Goal: Information Seeking & Learning: Learn about a topic

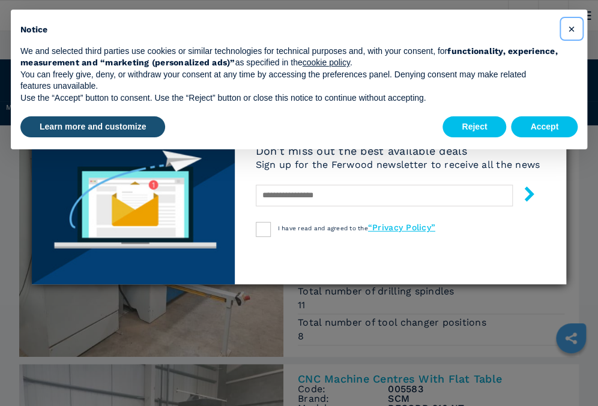
click at [573, 29] on span "×" at bounding box center [571, 29] width 7 height 14
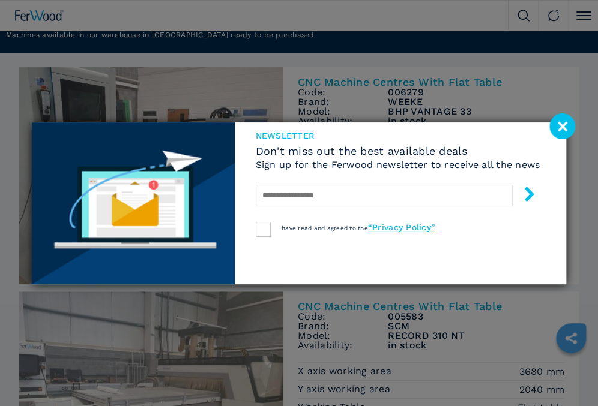
scroll to position [180, 0]
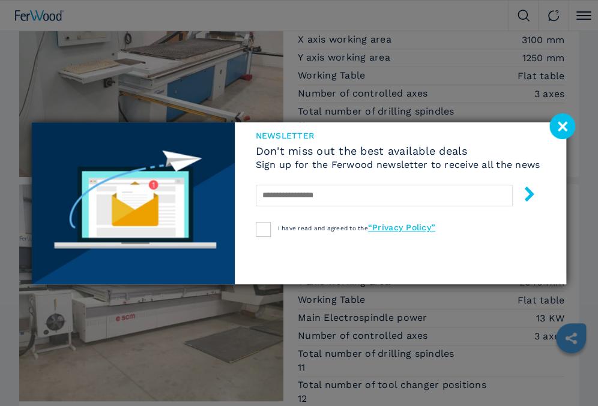
drag, startPoint x: 567, startPoint y: 126, endPoint x: 560, endPoint y: 133, distance: 10.2
click at [567, 126] on image at bounding box center [562, 126] width 26 height 26
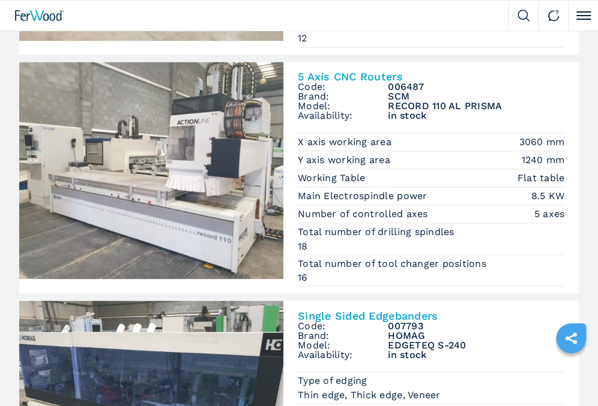
scroll to position [540, 0]
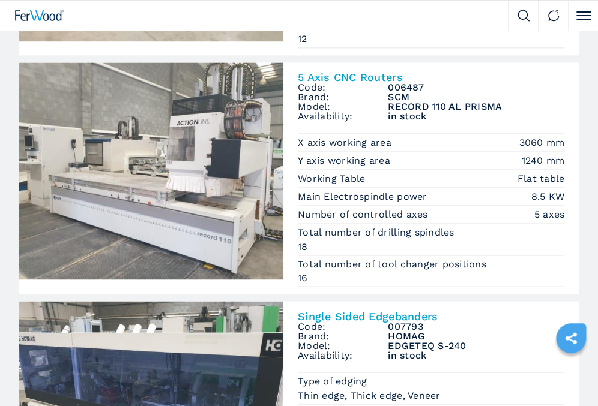
click at [181, 209] on img at bounding box center [151, 170] width 264 height 217
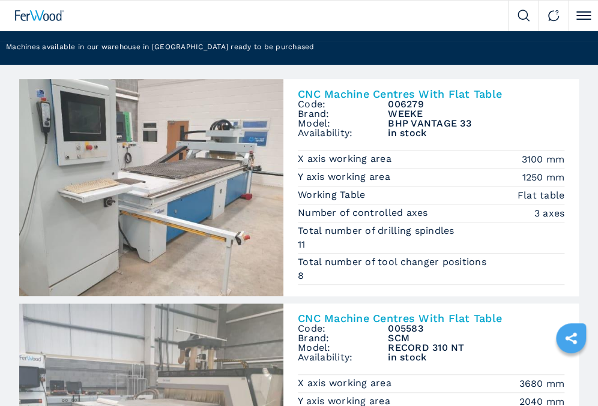
scroll to position [60, 0]
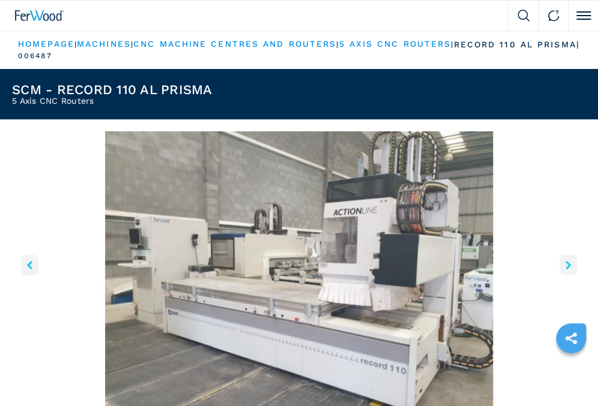
click at [571, 263] on button "right-button" at bounding box center [567, 265] width 17 height 20
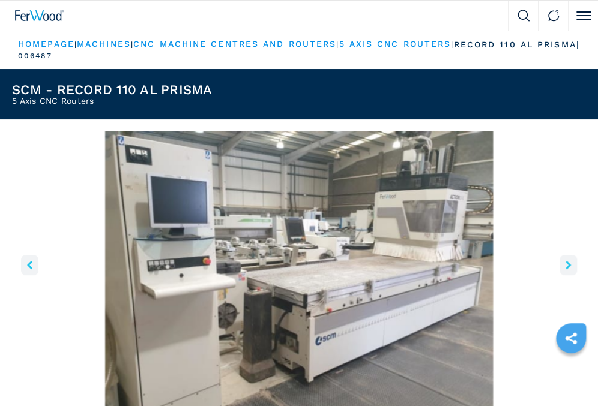
click at [571, 263] on button "right-button" at bounding box center [567, 265] width 17 height 20
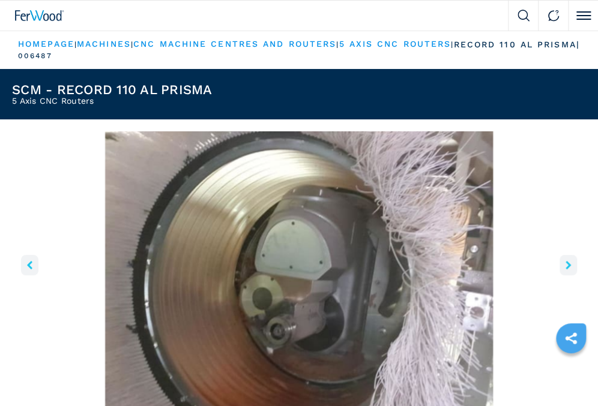
click at [571, 263] on button "right-button" at bounding box center [567, 265] width 17 height 20
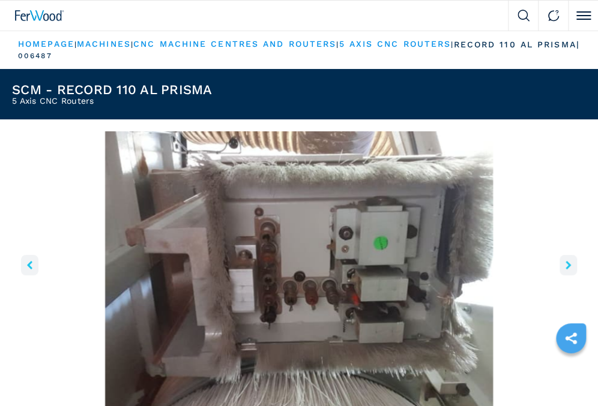
click at [571, 263] on button "right-button" at bounding box center [567, 265] width 17 height 20
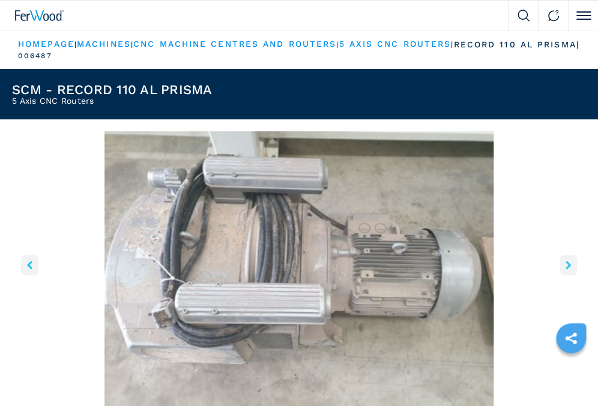
click at [571, 263] on button "right-button" at bounding box center [567, 265] width 17 height 20
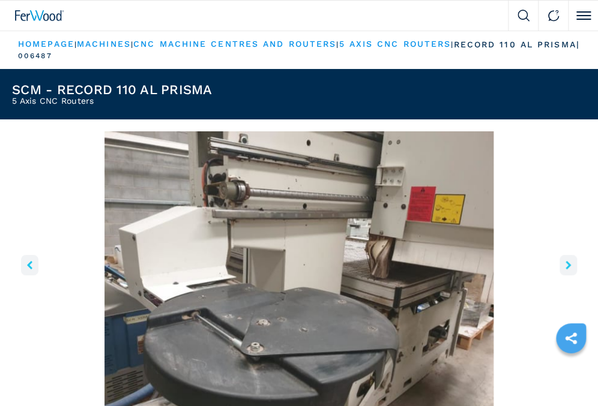
click at [571, 263] on button "right-button" at bounding box center [567, 265] width 17 height 20
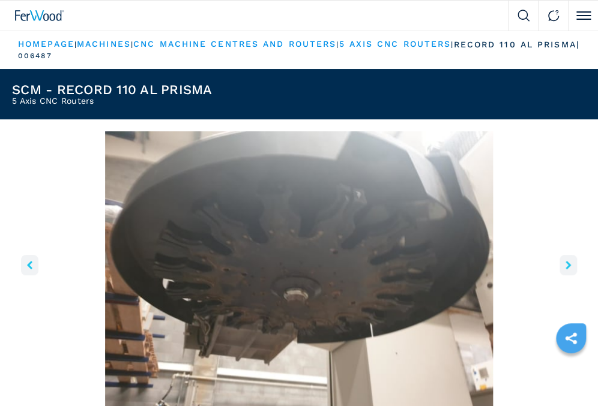
click at [571, 263] on button "right-button" at bounding box center [567, 265] width 17 height 20
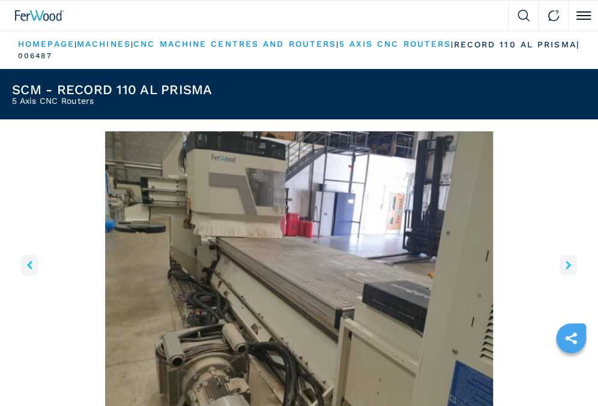
click at [571, 263] on button "right-button" at bounding box center [567, 265] width 17 height 20
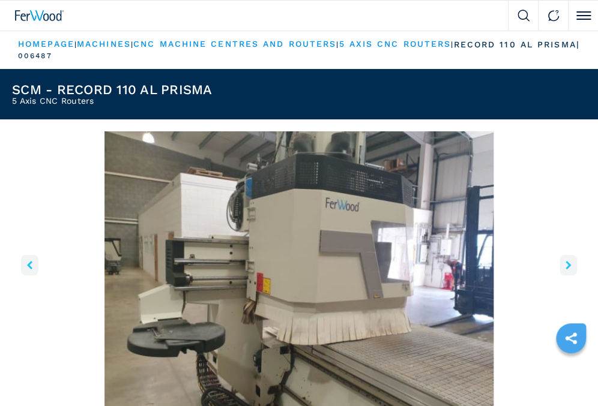
click at [571, 263] on button "right-button" at bounding box center [567, 265] width 17 height 20
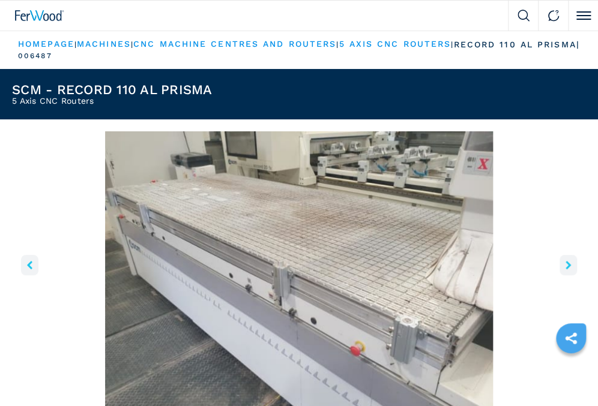
click at [571, 263] on button "right-button" at bounding box center [567, 265] width 17 height 20
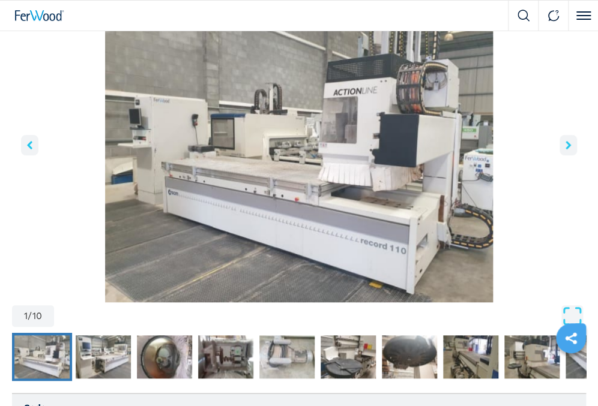
scroll to position [180, 0]
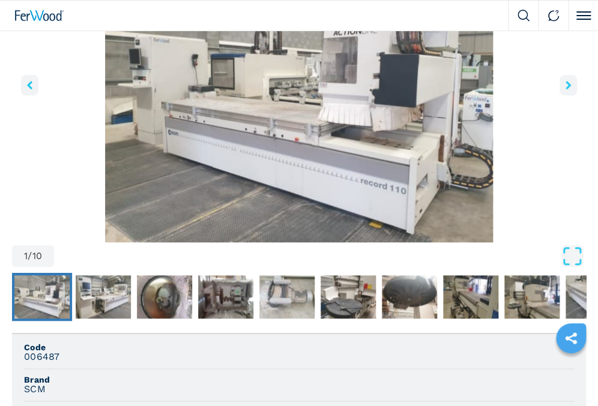
click at [570, 83] on icon "right-button" at bounding box center [567, 85] width 5 height 8
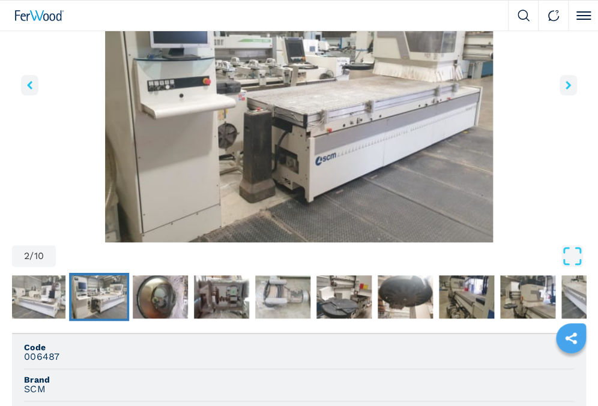
click at [570, 83] on icon "right-button" at bounding box center [567, 85] width 5 height 8
click at [563, 88] on button "right-button" at bounding box center [567, 85] width 17 height 20
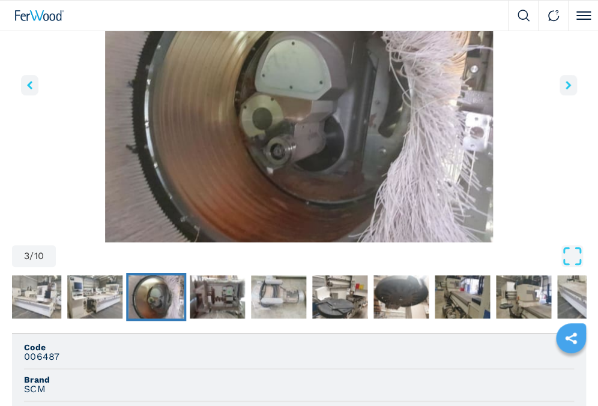
click at [563, 88] on button "right-button" at bounding box center [567, 85] width 17 height 20
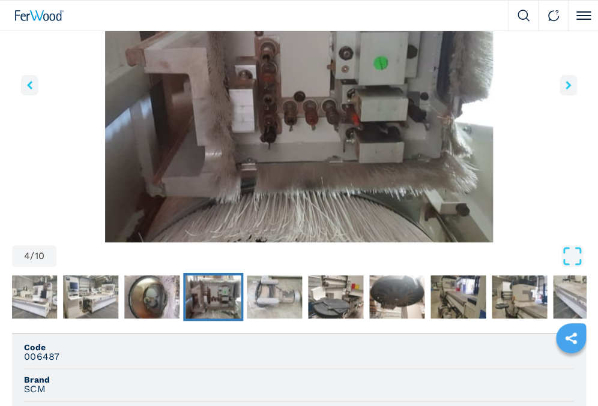
click at [563, 88] on button "right-button" at bounding box center [567, 85] width 17 height 20
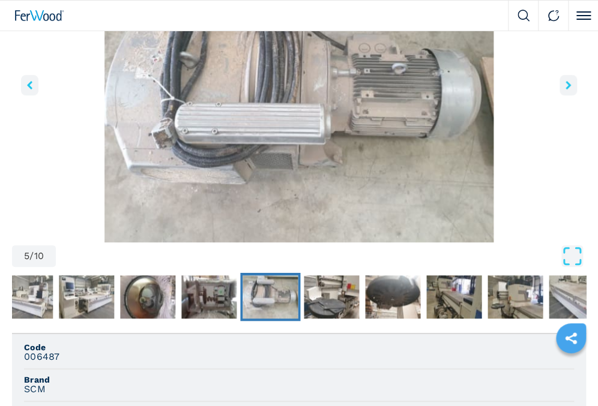
click at [563, 88] on button "right-button" at bounding box center [567, 85] width 17 height 20
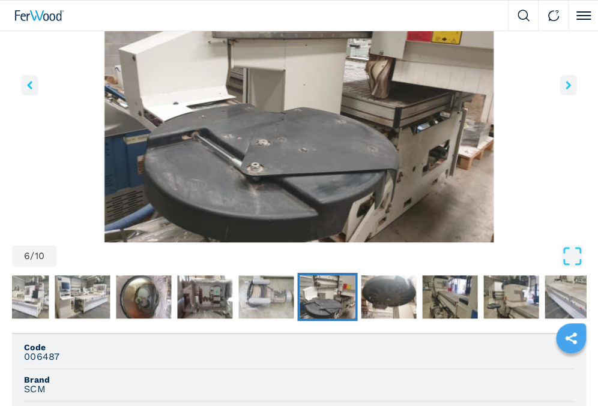
click at [563, 89] on button "right-button" at bounding box center [567, 85] width 17 height 20
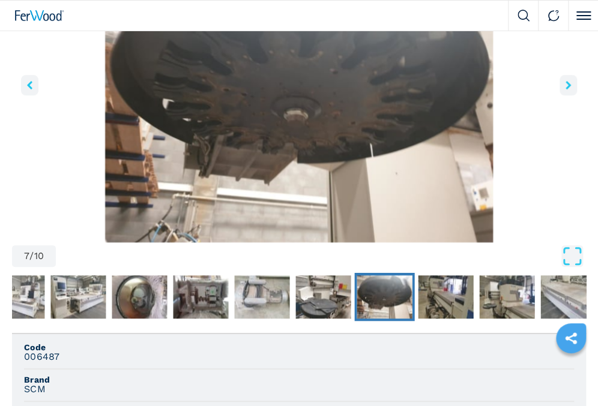
click at [563, 89] on button "right-button" at bounding box center [567, 85] width 17 height 20
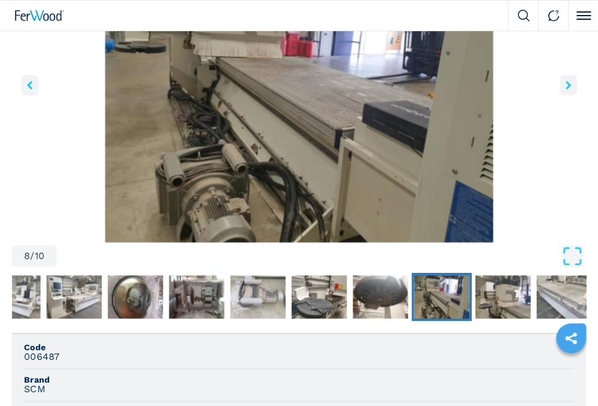
click at [563, 89] on button "right-button" at bounding box center [567, 85] width 17 height 20
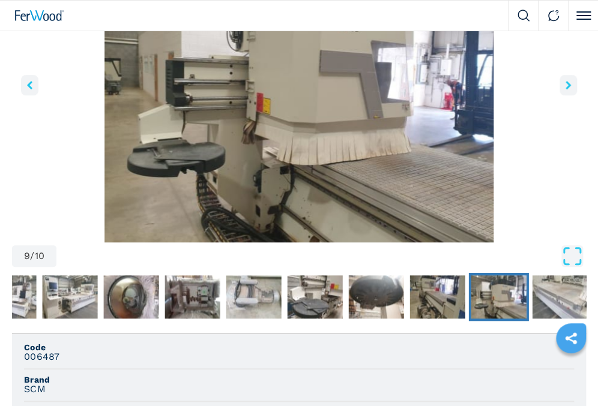
click at [563, 89] on button "right-button" at bounding box center [567, 85] width 17 height 20
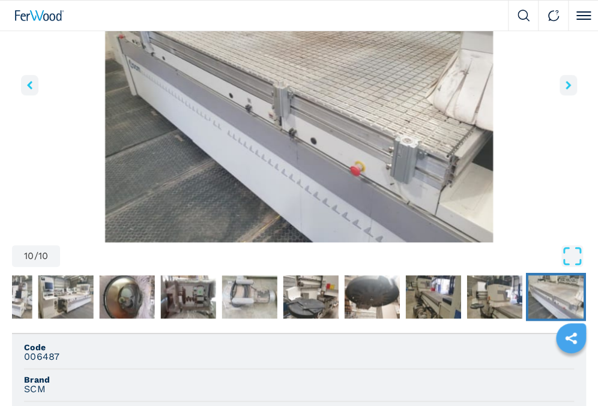
click at [563, 89] on button "right-button" at bounding box center [567, 85] width 17 height 20
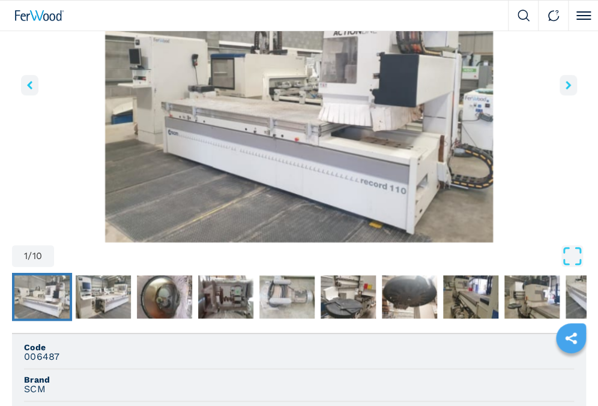
click at [563, 89] on button "right-button" at bounding box center [567, 85] width 17 height 20
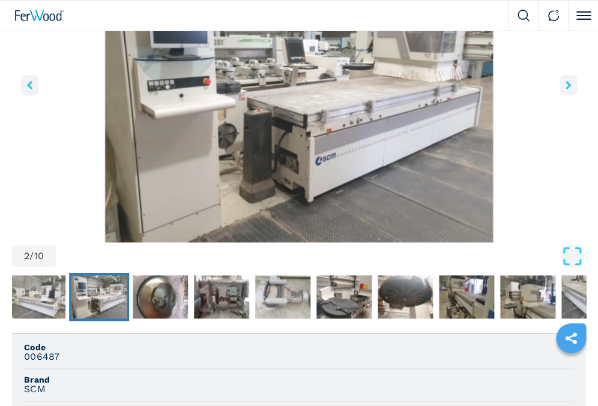
click at [563, 89] on button "right-button" at bounding box center [567, 85] width 17 height 20
click at [566, 88] on icon "right-button" at bounding box center [567, 85] width 5 height 8
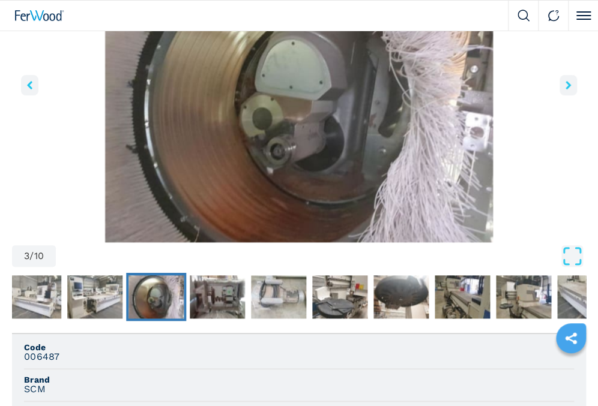
click at [566, 88] on icon "right-button" at bounding box center [567, 85] width 5 height 8
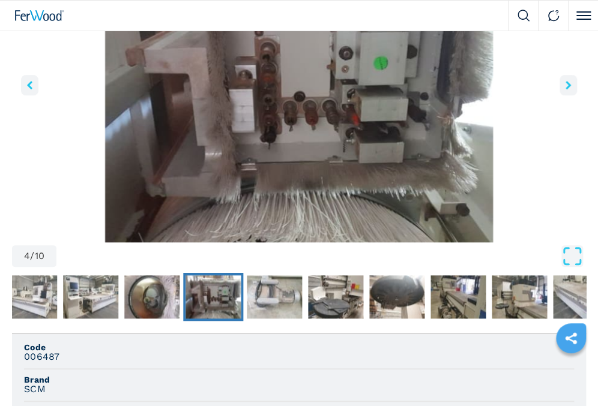
click at [566, 88] on icon "right-button" at bounding box center [567, 85] width 5 height 8
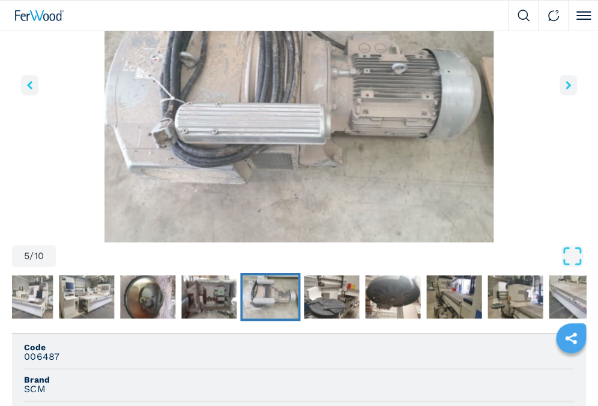
click at [566, 88] on icon "right-button" at bounding box center [567, 85] width 5 height 8
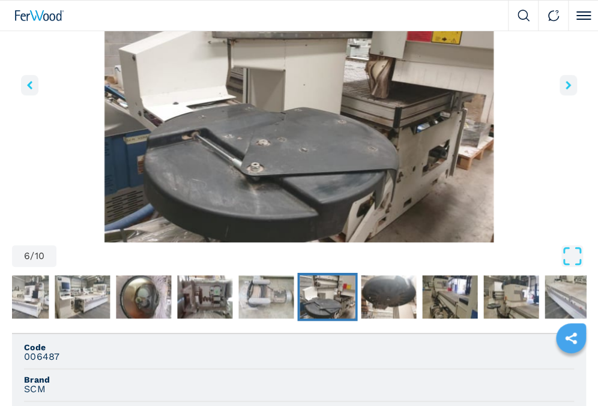
click at [566, 88] on icon "right-button" at bounding box center [567, 85] width 5 height 8
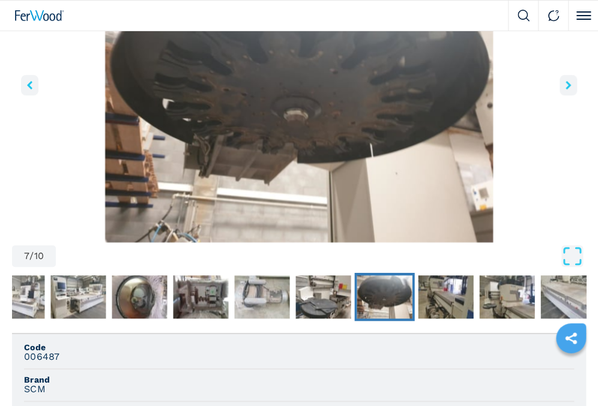
click at [566, 89] on icon "right-button" at bounding box center [567, 85] width 5 height 8
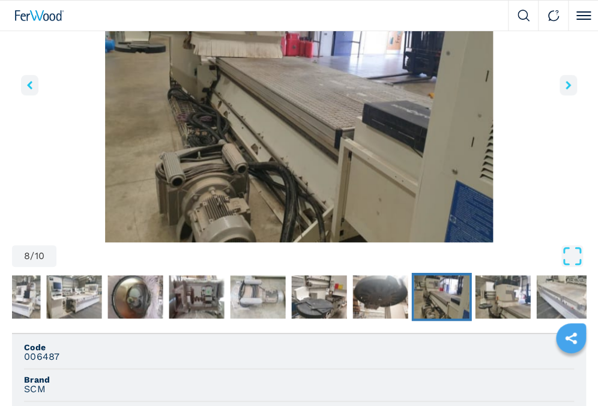
click at [566, 89] on icon "right-button" at bounding box center [567, 85] width 5 height 8
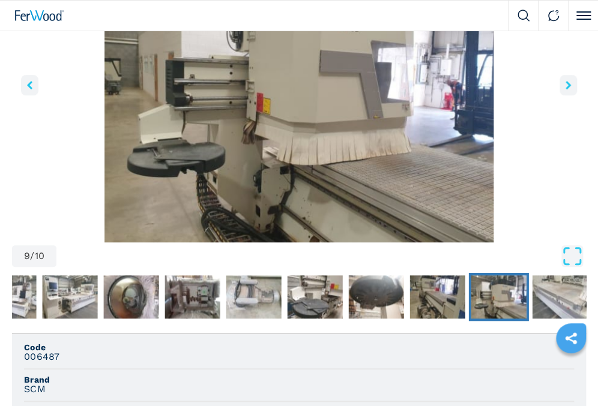
click at [566, 89] on icon "right-button" at bounding box center [567, 85] width 5 height 8
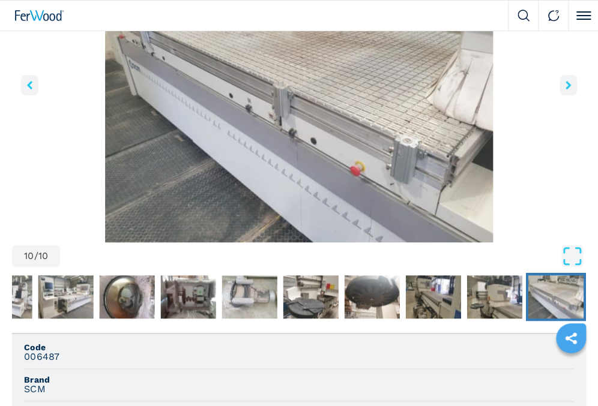
click at [566, 89] on icon "right-button" at bounding box center [567, 85] width 5 height 8
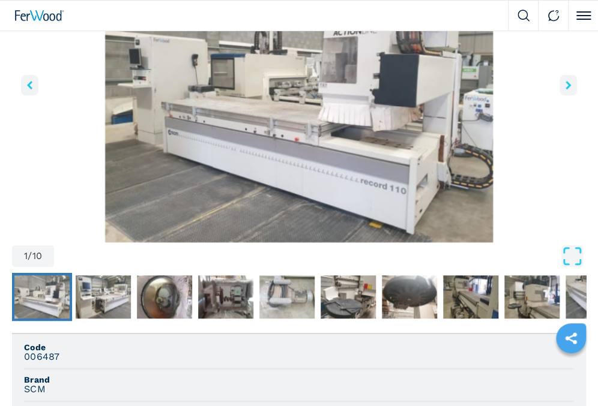
click at [566, 89] on icon "right-button" at bounding box center [567, 85] width 5 height 8
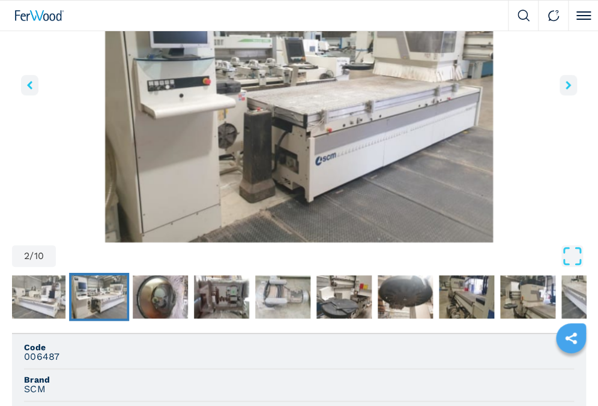
click at [566, 89] on icon "right-button" at bounding box center [567, 85] width 5 height 8
